Goal: Task Accomplishment & Management: Use online tool/utility

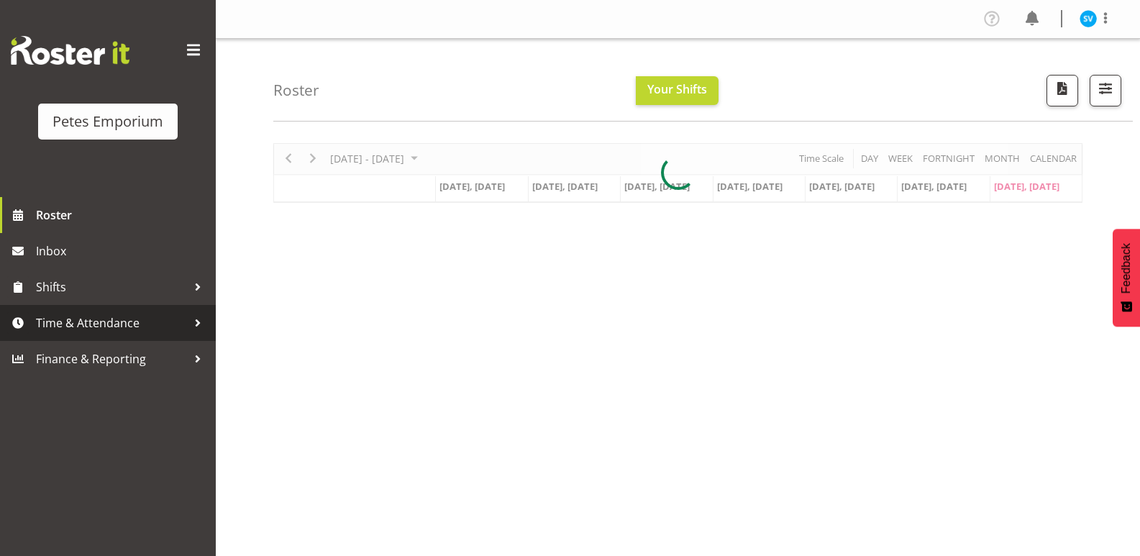
click at [67, 332] on span "Time & Attendance" at bounding box center [111, 323] width 151 height 22
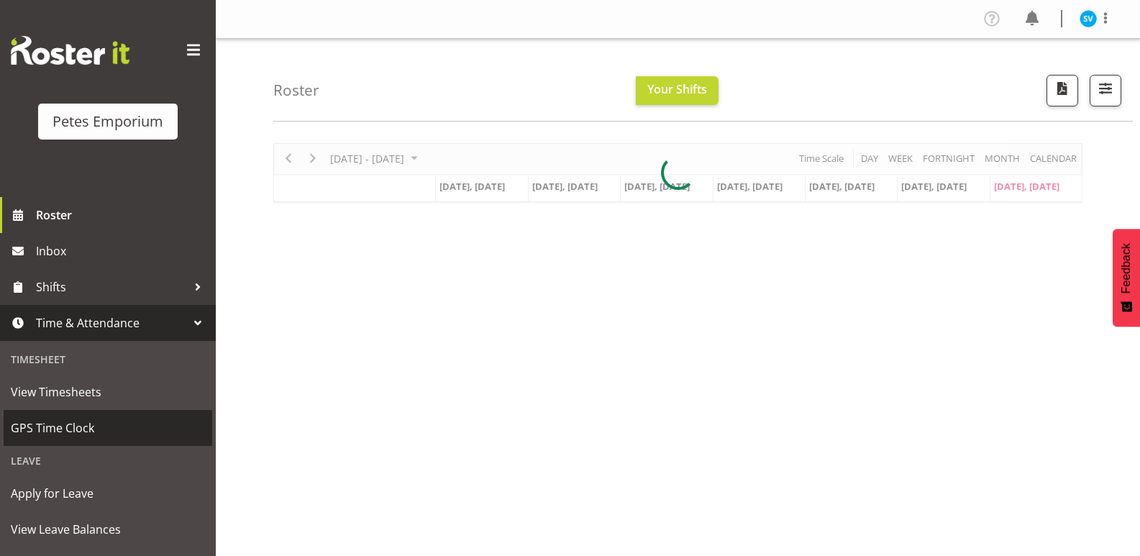
click at [103, 426] on span "GPS Time Clock" at bounding box center [108, 428] width 194 height 22
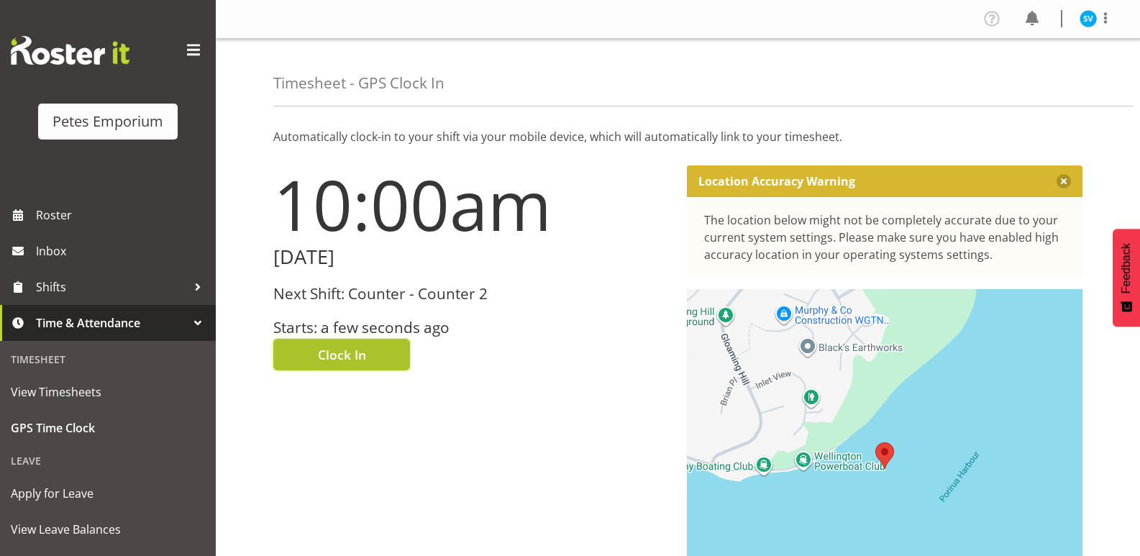
click at [334, 353] on span "Clock In" at bounding box center [342, 354] width 48 height 19
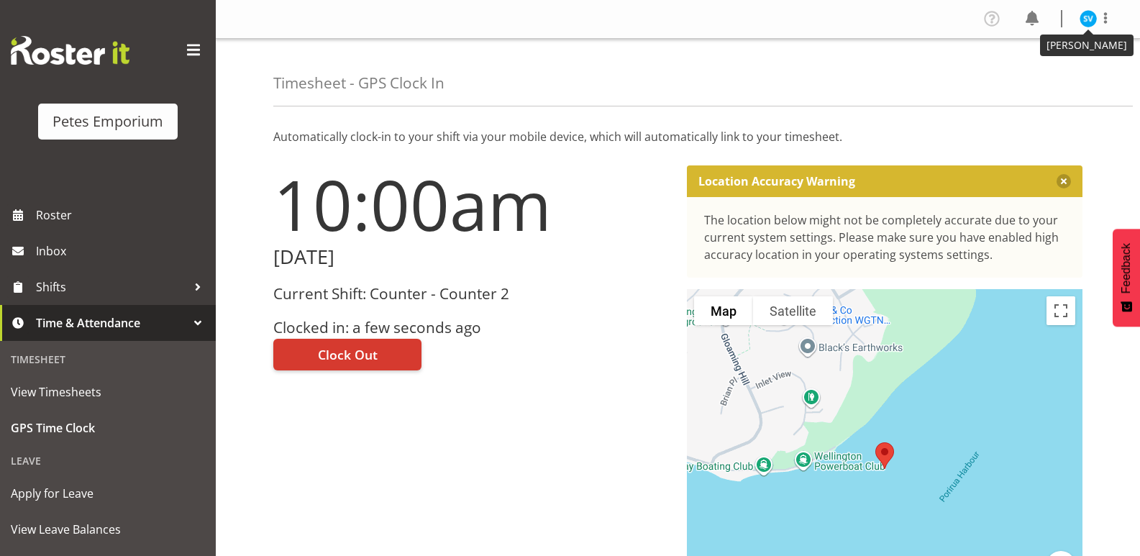
click at [1088, 23] on img at bounding box center [1087, 18] width 17 height 17
click at [1062, 76] on link "Log Out" at bounding box center [1045, 76] width 138 height 26
